Goal: Information Seeking & Learning: Learn about a topic

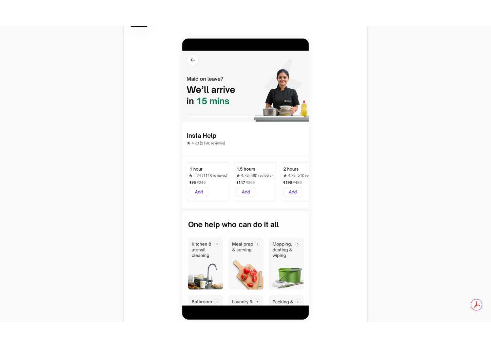
scroll to position [309, 0]
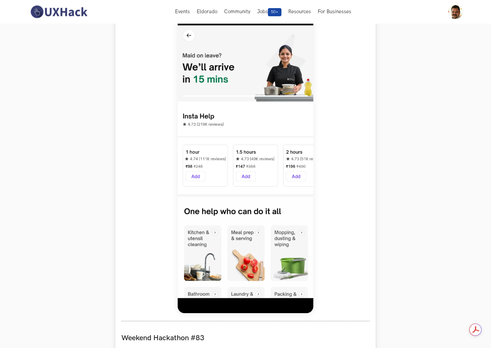
click at [258, 128] on img at bounding box center [246, 162] width 136 height 301
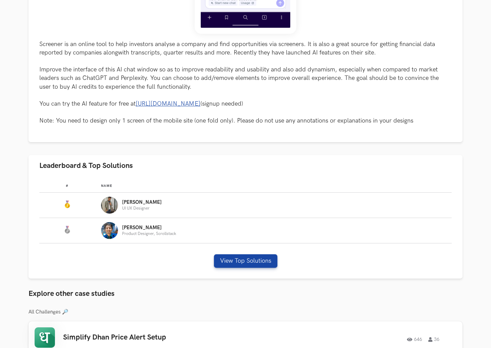
scroll to position [326, 0]
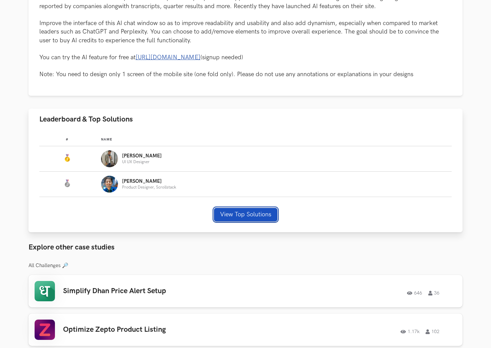
click at [244, 212] on button "View Top Solutions" at bounding box center [245, 215] width 63 height 14
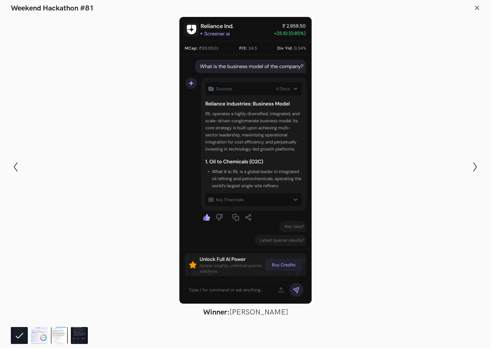
scroll to position [846, 0]
click at [474, 167] on icon "Show next slide" at bounding box center [475, 167] width 10 height 10
